Goal: Check status: Check status

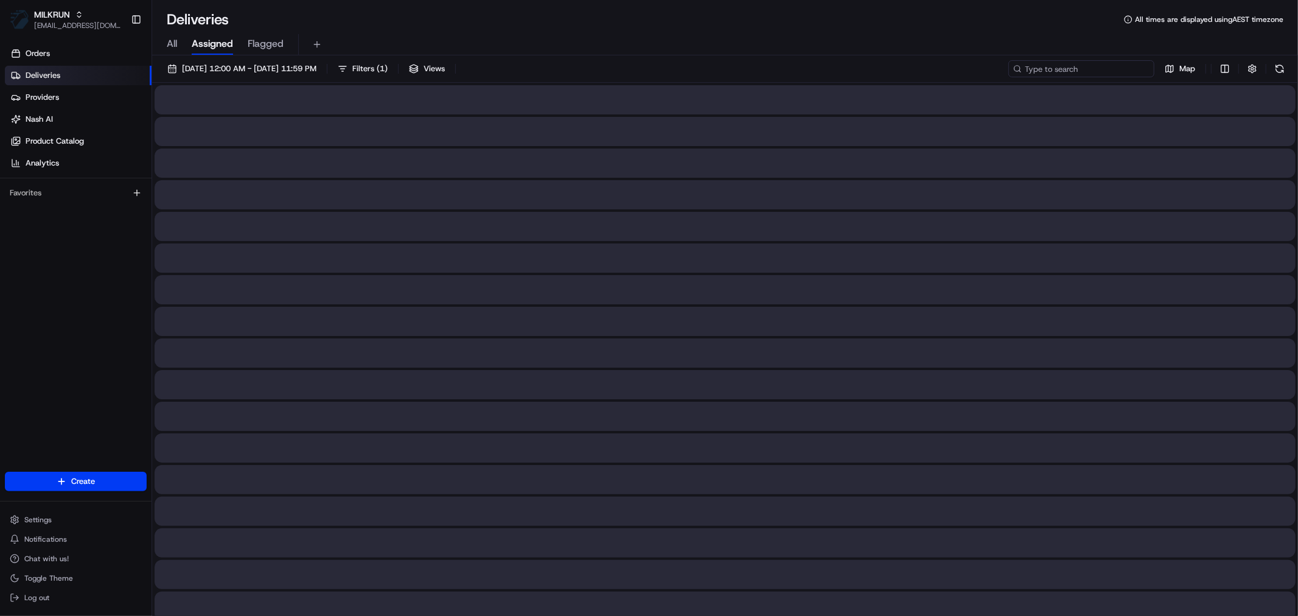
click at [1127, 71] on input at bounding box center [1081, 68] width 146 height 17
paste input "2597163253"
type input "2597163253"
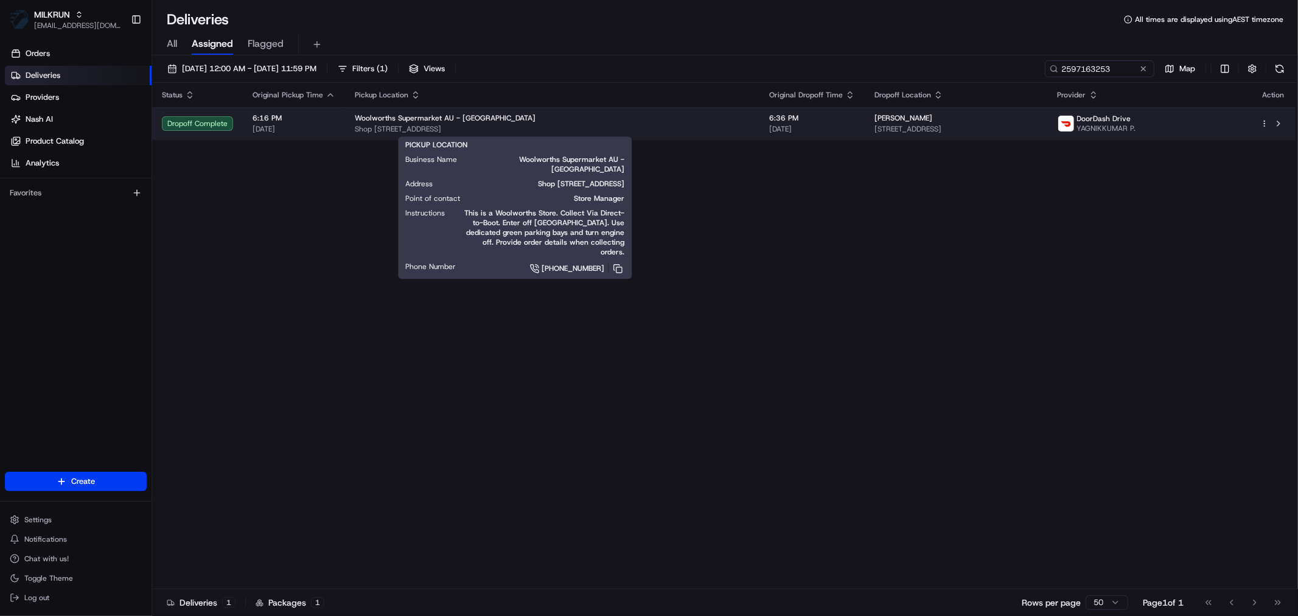
click at [609, 130] on span "Shop [STREET_ADDRESS]" at bounding box center [552, 129] width 395 height 10
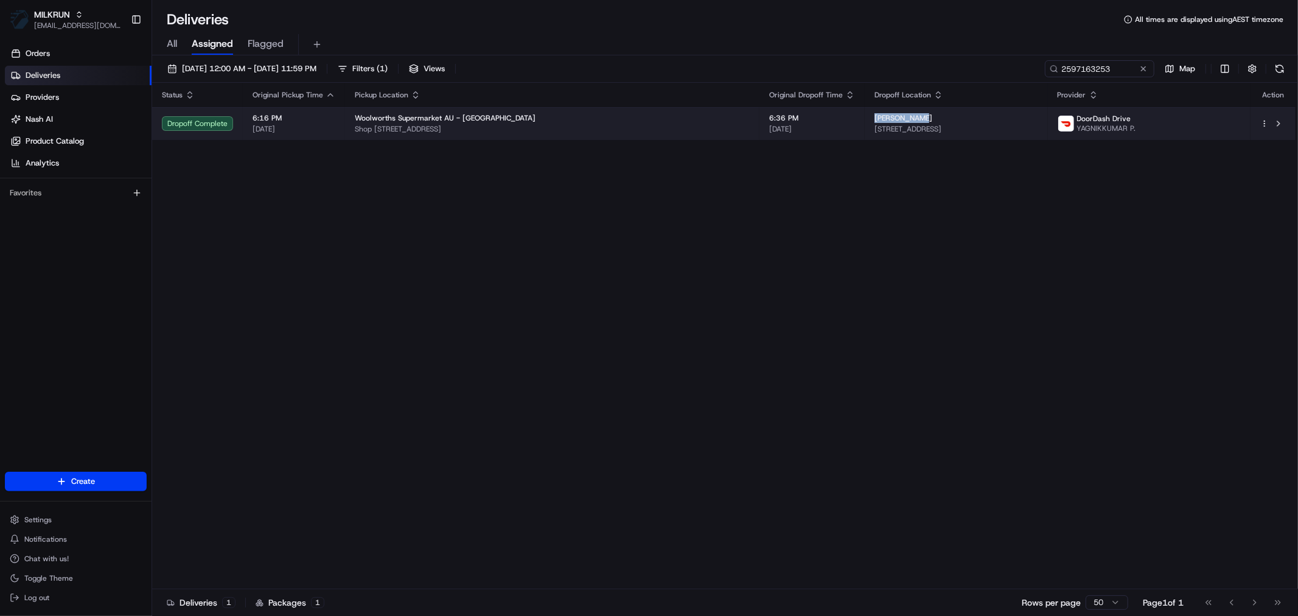
drag, startPoint x: 854, startPoint y: 113, endPoint x: 792, endPoint y: 114, distance: 62.1
click at [865, 114] on td "[PERSON_NAME] [STREET_ADDRESS]" at bounding box center [956, 123] width 183 height 33
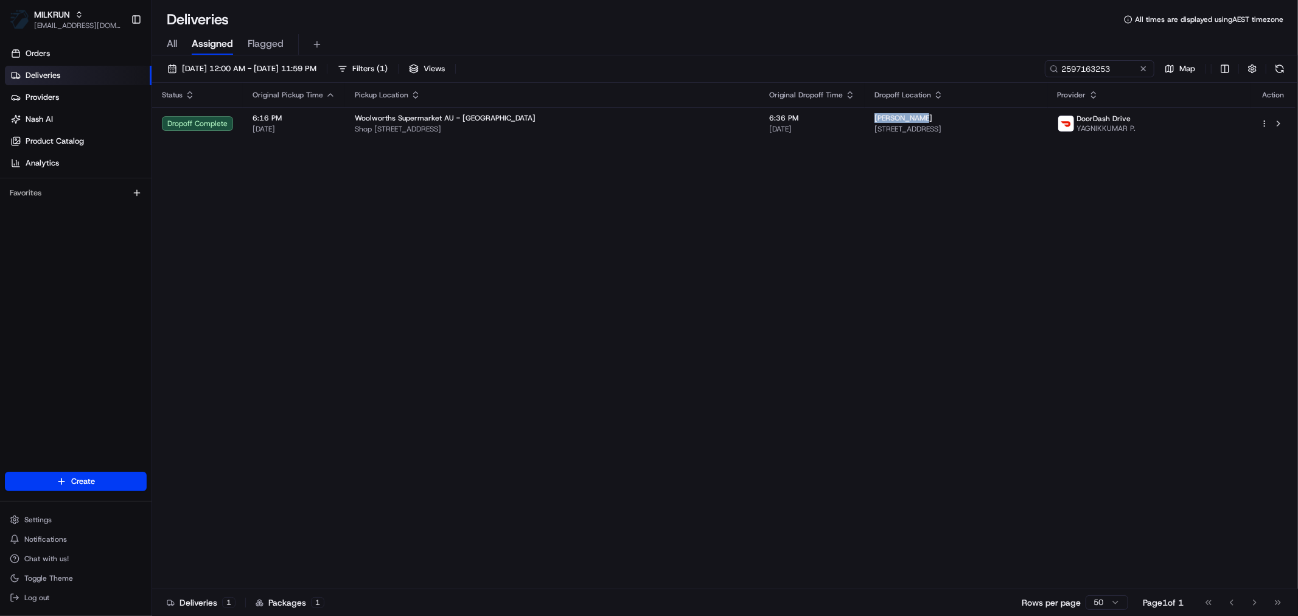
copy span "[PERSON_NAME]"
